Goal: Information Seeking & Learning: Learn about a topic

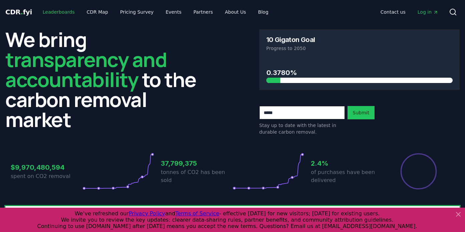
click at [62, 12] on link "Leaderboards" at bounding box center [58, 12] width 43 height 12
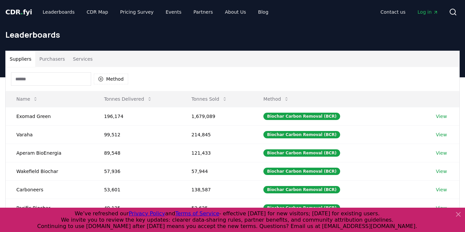
click at [75, 81] on input at bounding box center [51, 78] width 80 height 13
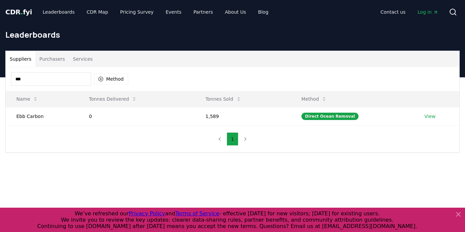
type input "***"
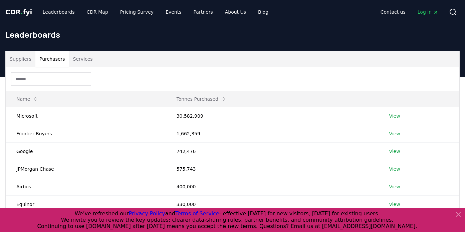
click at [54, 60] on button "Purchasers" at bounding box center [52, 59] width 34 height 16
click at [24, 61] on button "Suppliers" at bounding box center [21, 59] width 30 height 16
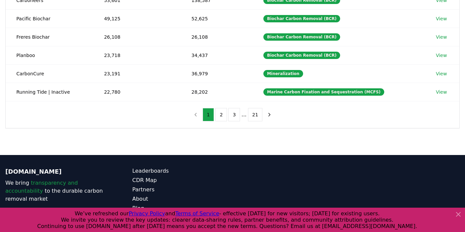
scroll to position [182, 0]
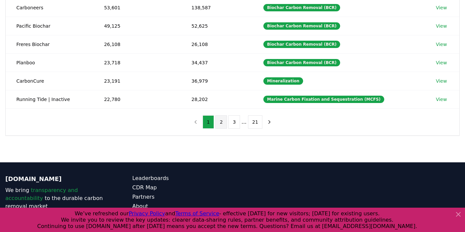
click at [223, 122] on button "2" at bounding box center [221, 122] width 12 height 13
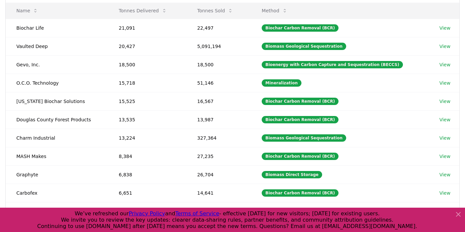
scroll to position [133, 0]
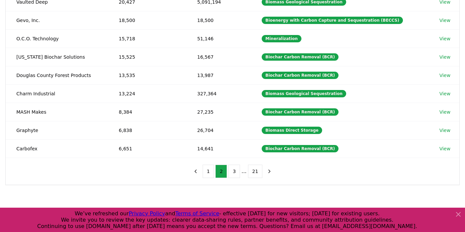
click at [203, 170] on nav "1 2 3 ... 21" at bounding box center [232, 171] width 85 height 13
click at [210, 169] on button "1" at bounding box center [209, 171] width 12 height 13
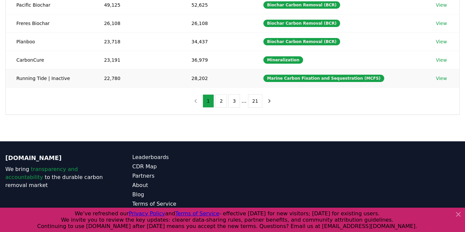
scroll to position [214, 0]
